Goal: Task Accomplishment & Management: Use online tool/utility

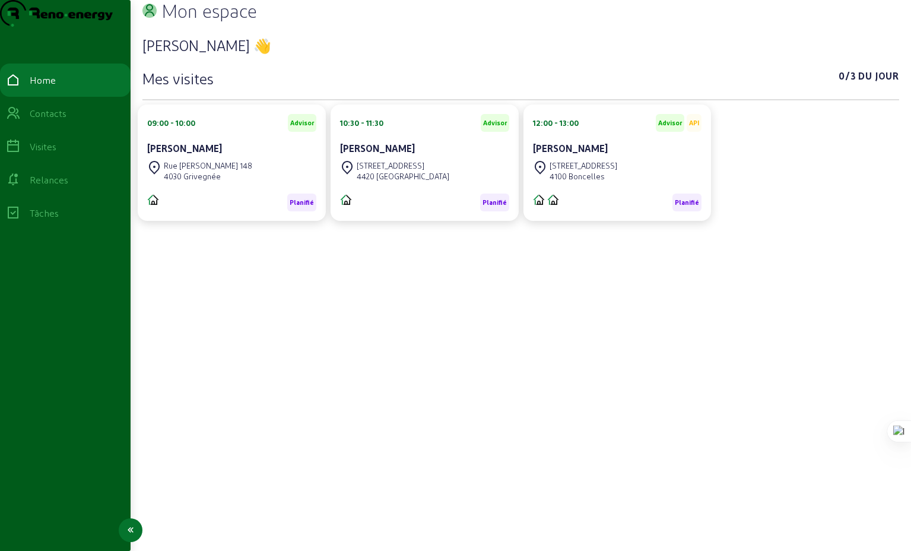
click at [55, 154] on div "Visites" at bounding box center [43, 146] width 27 height 14
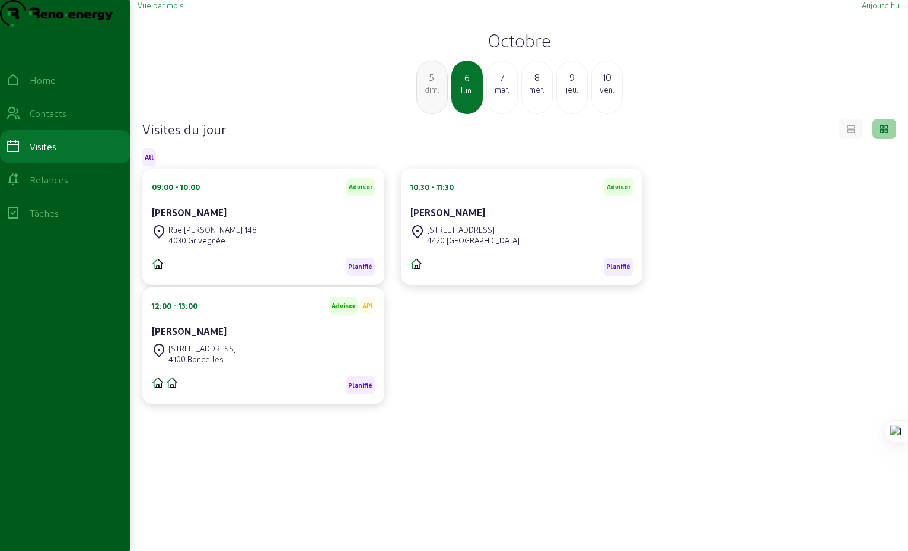
click at [505, 95] on div "mar." at bounding box center [502, 89] width 30 height 11
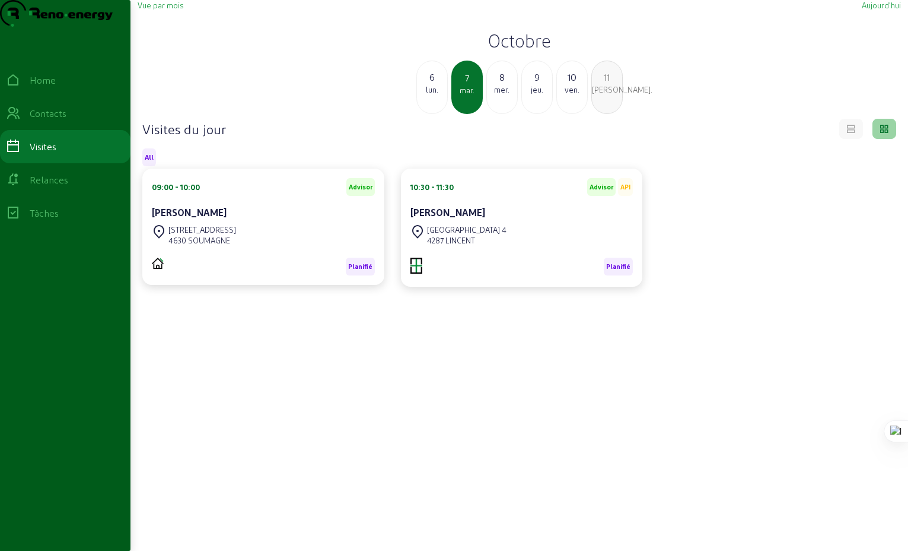
click at [432, 95] on div "lun." at bounding box center [432, 89] width 30 height 11
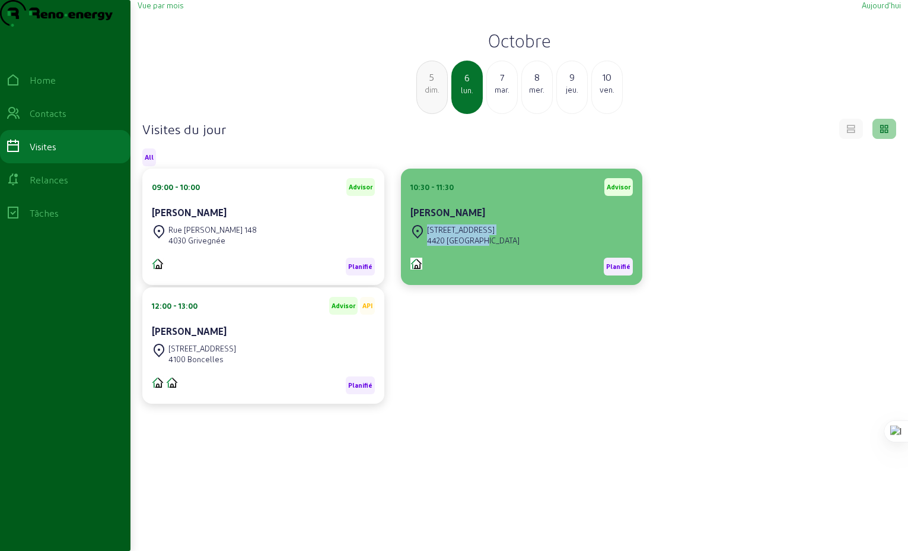
drag, startPoint x: 504, startPoint y: 267, endPoint x: 427, endPoint y: 253, distance: 78.9
click at [427, 246] on div "[STREET_ADDRESS]" at bounding box center [465, 234] width 109 height 21
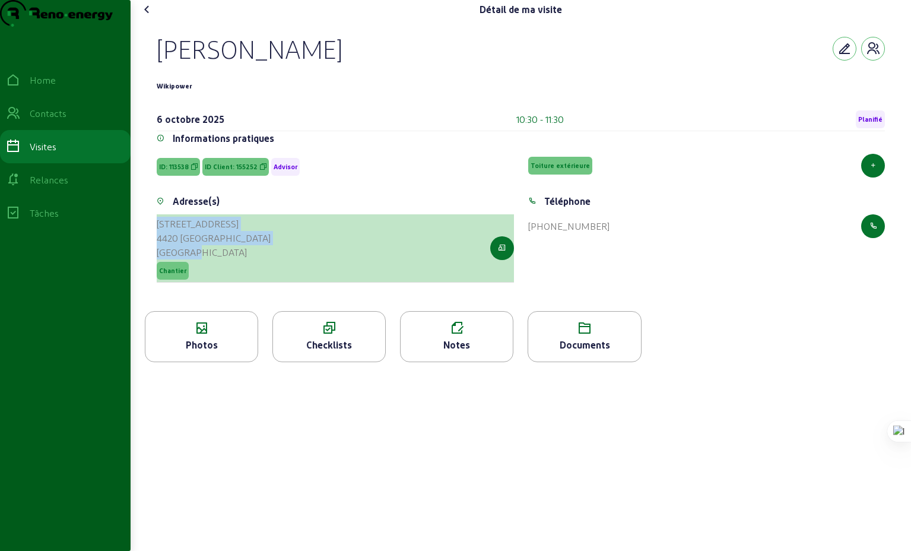
drag, startPoint x: 208, startPoint y: 279, endPoint x: 160, endPoint y: 249, distance: 56.8
click at [160, 249] on cam-list-title "[STREET_ADDRESS]" at bounding box center [214, 238] width 114 height 43
click at [255, 245] on div "4420 [GEOGRAPHIC_DATA]" at bounding box center [214, 238] width 114 height 14
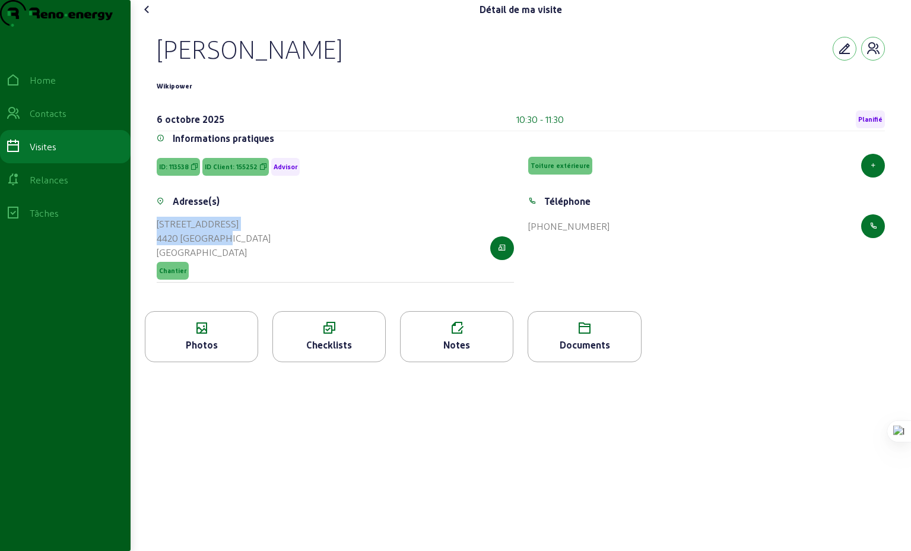
drag, startPoint x: 256, startPoint y: 265, endPoint x: 158, endPoint y: 245, distance: 99.8
click at [158, 245] on div "Adresse(s) [STREET_ADDRESS]" at bounding box center [334, 245] width 371 height 103
copy cam-list-title "[STREET_ADDRESS]"
